Goal: Transaction & Acquisition: Purchase product/service

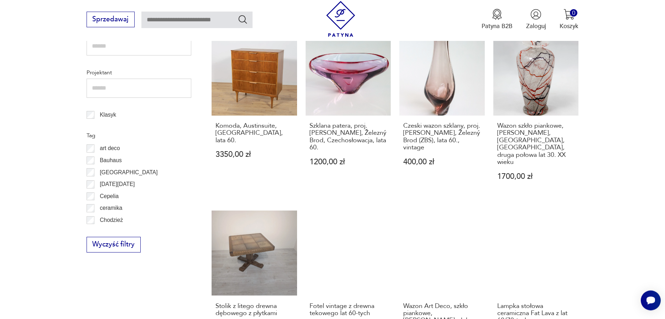
scroll to position [333, 0]
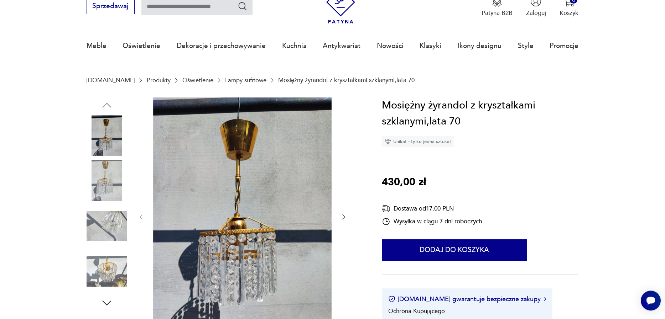
scroll to position [122, 0]
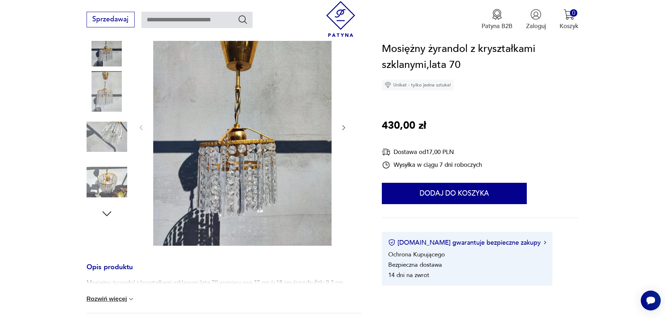
click at [340, 129] on div at bounding box center [242, 128] width 210 height 240
click at [341, 129] on icon "button" at bounding box center [343, 127] width 7 height 7
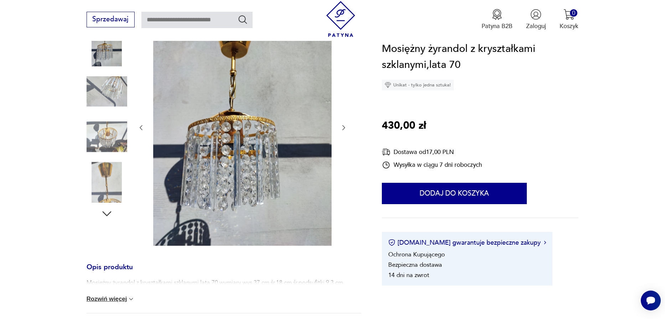
scroll to position [243, 0]
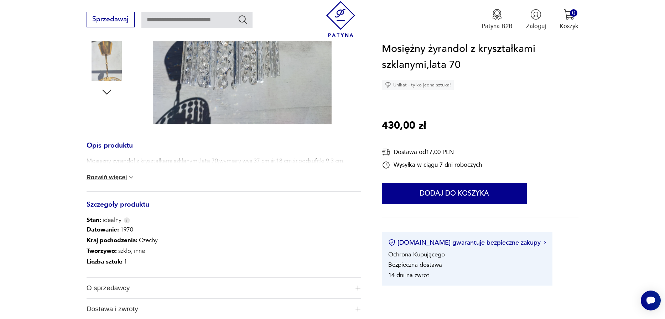
click at [101, 182] on div "Mosiężny żyrandol z kryształkami szklanymi,lata 70,wymiary wys.37 cm.śr.18 cm.ś…" at bounding box center [223, 174] width 274 height 35
drag, startPoint x: 138, startPoint y: 183, endPoint x: 103, endPoint y: 180, distance: 34.6
click at [136, 183] on div "Mosiężny żyrandol z kryształkami szklanymi,lata 70,wymiary wys.37 cm.śr.18 cm.ś…" at bounding box center [223, 174] width 274 height 35
click at [102, 180] on button "Rozwiń więcej" at bounding box center [110, 177] width 48 height 7
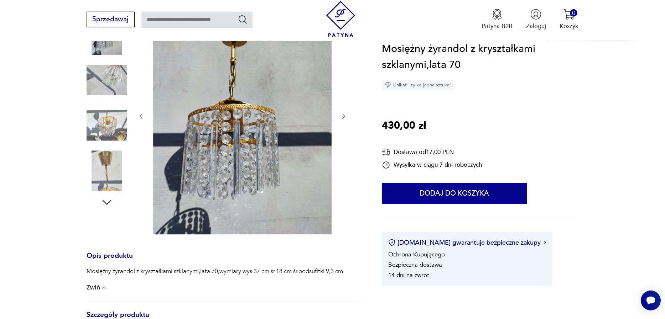
scroll to position [122, 0]
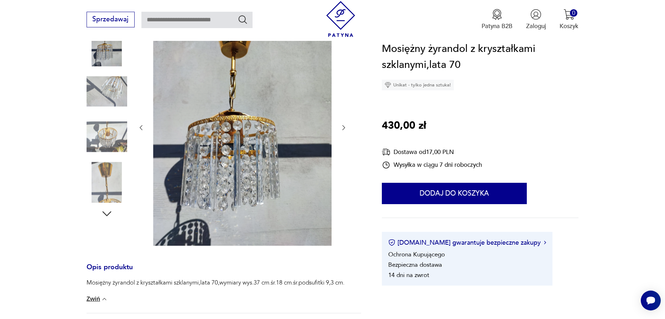
click at [110, 164] on img at bounding box center [106, 182] width 41 height 41
